Goal: Find specific page/section

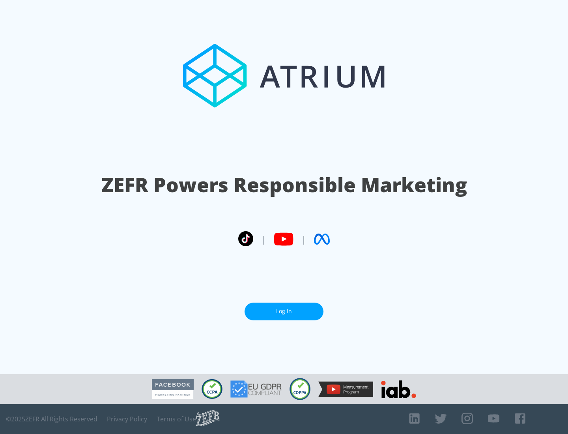
click at [284, 308] on link "Log In" at bounding box center [284, 312] width 79 height 18
